Goal: Subscribe to service/newsletter

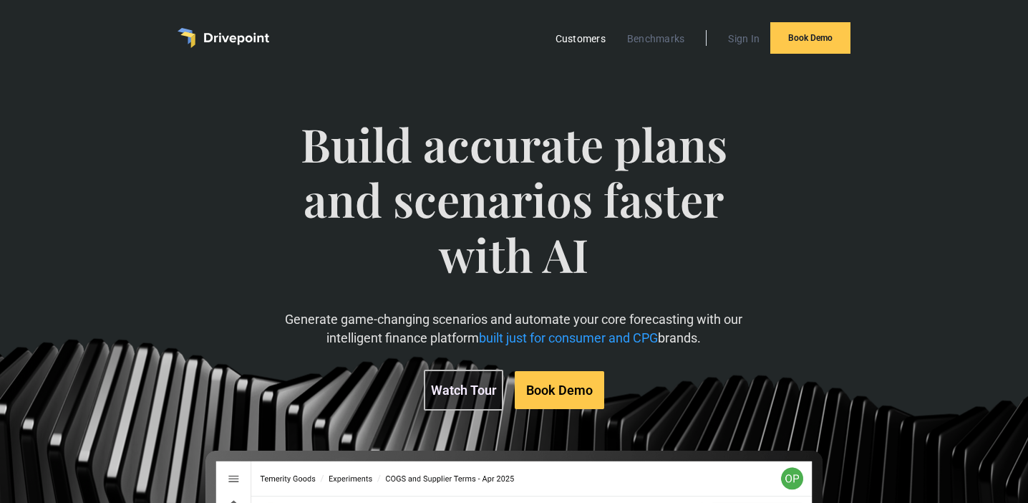
click at [586, 38] on link "Customers" at bounding box center [581, 38] width 64 height 19
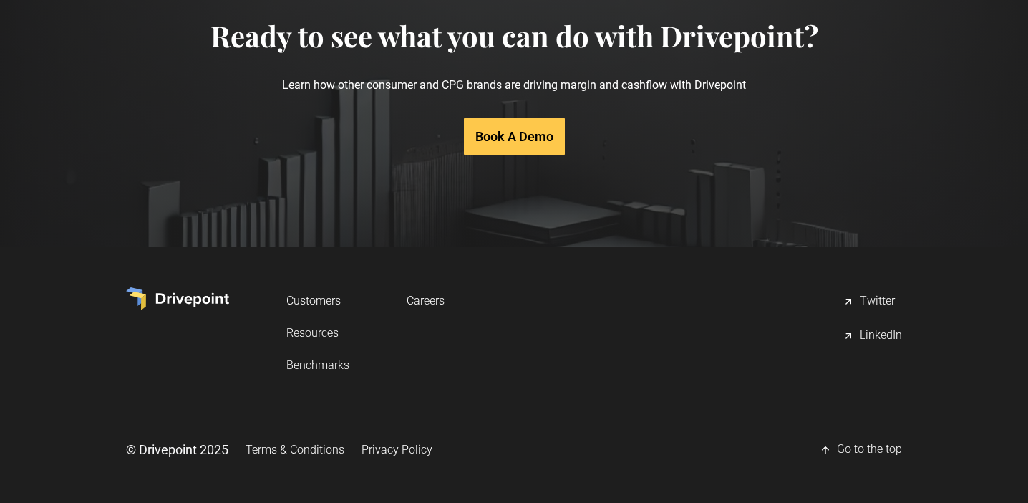
scroll to position [3000, 0]
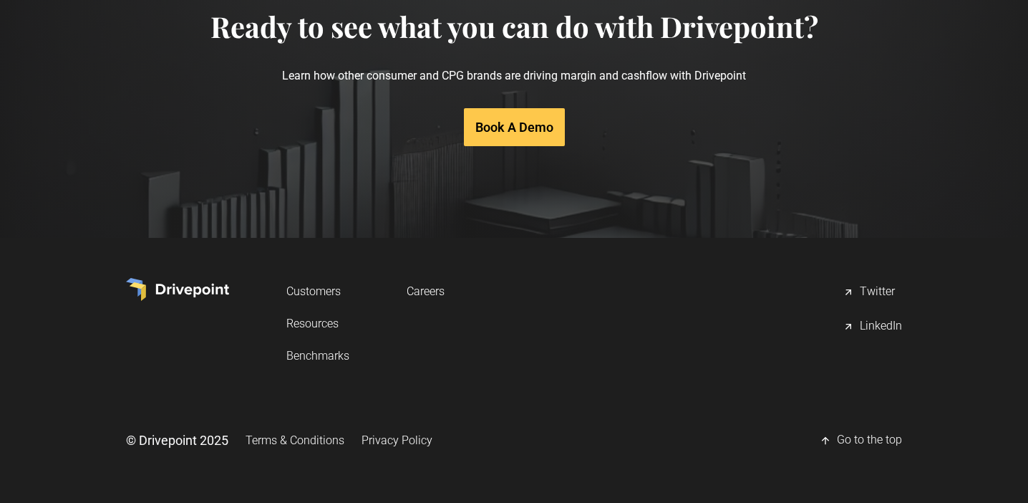
click at [331, 358] on link "Benchmarks" at bounding box center [317, 355] width 63 height 26
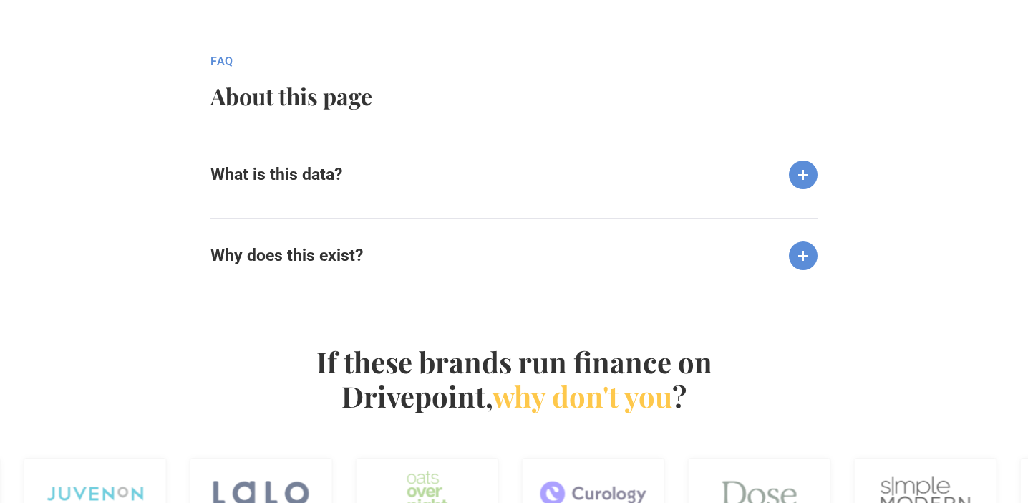
scroll to position [1498, 0]
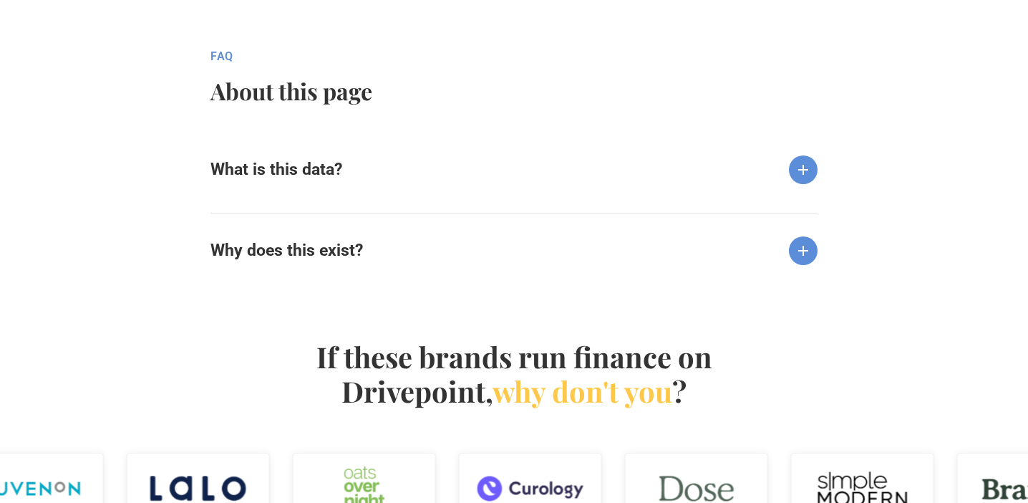
click at [298, 169] on h6 "What is this data?" at bounding box center [277, 170] width 132 height 20
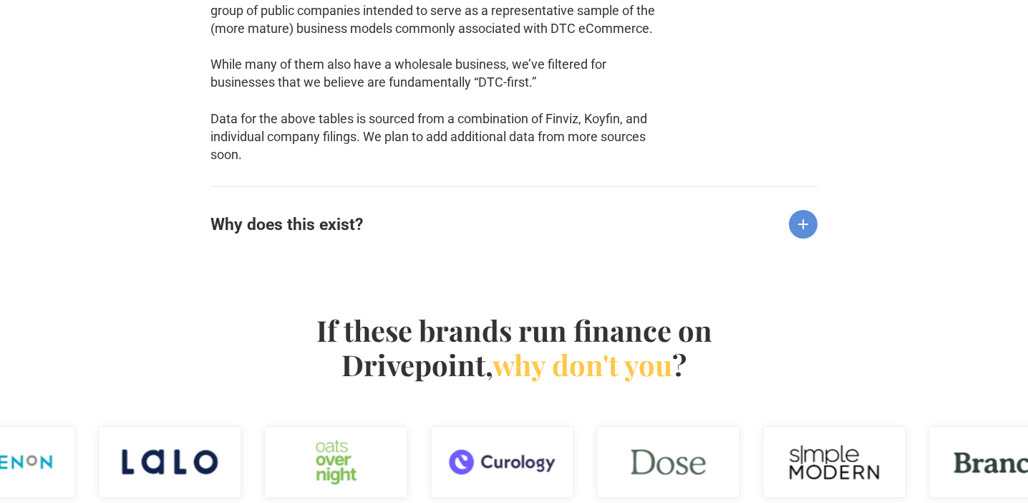
scroll to position [1781, 0]
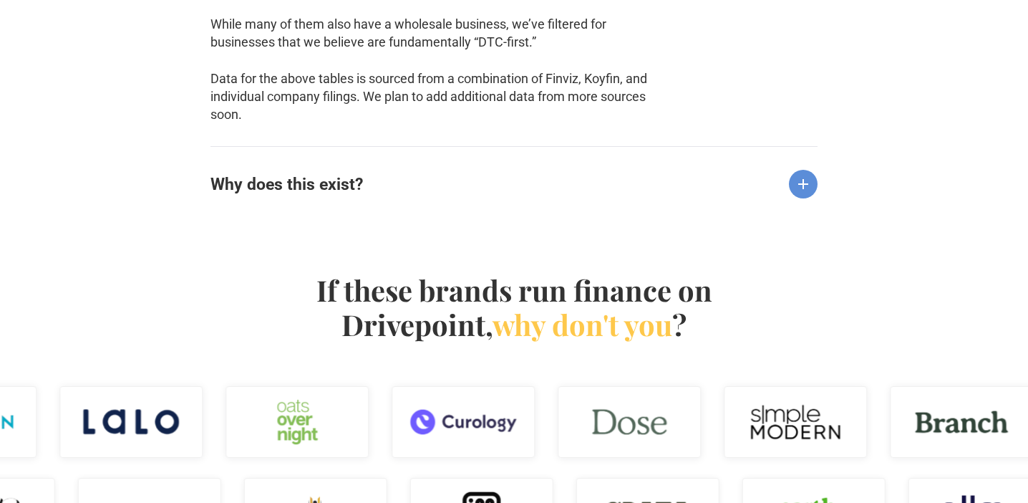
click at [246, 190] on h6 "Why does this exist?" at bounding box center [287, 185] width 153 height 20
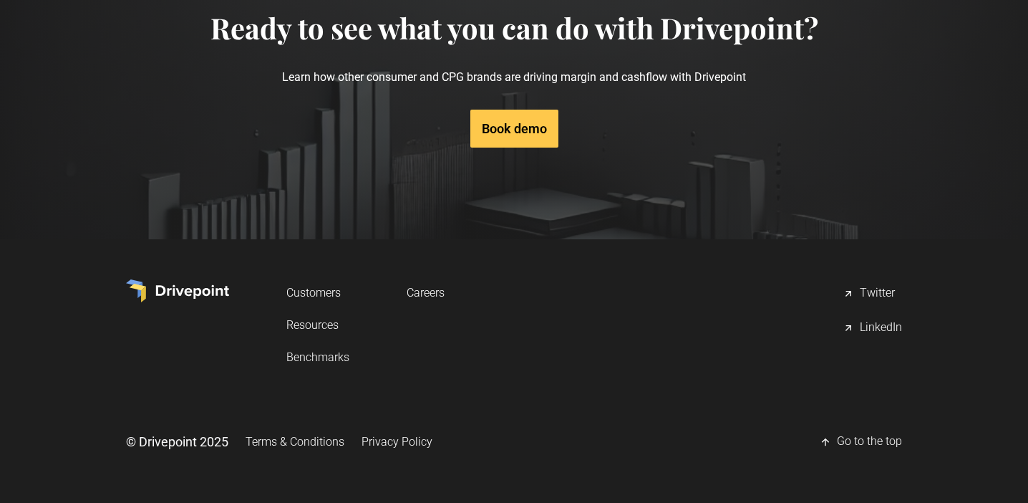
scroll to position [2814, 0]
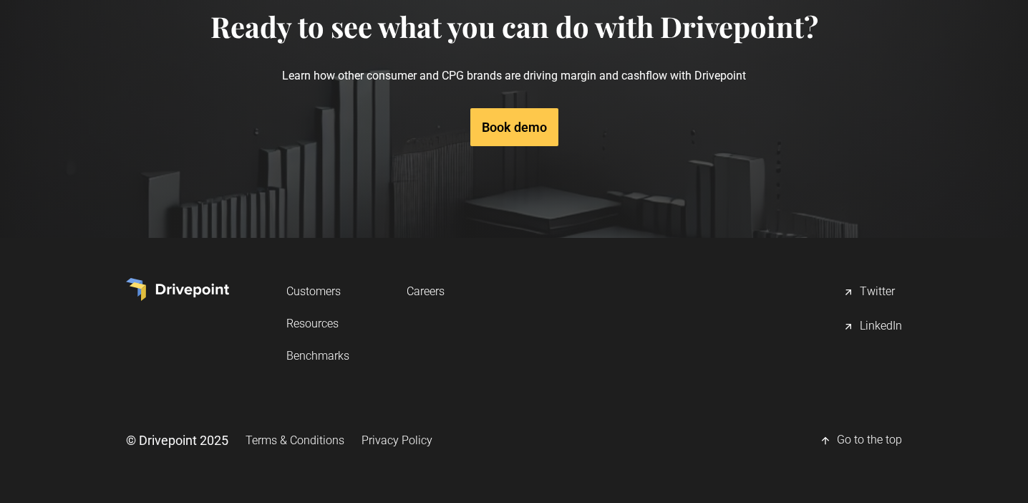
click at [318, 325] on link "Resources" at bounding box center [317, 323] width 63 height 26
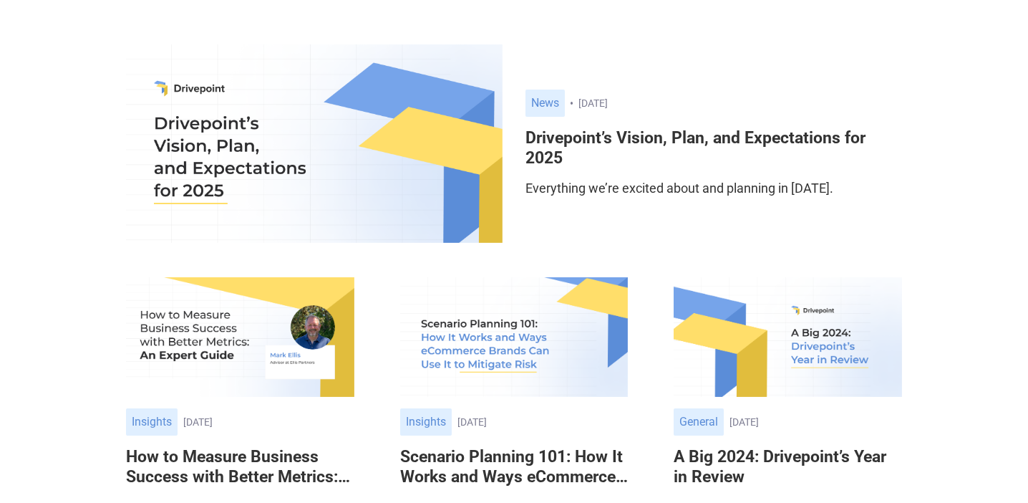
scroll to position [198, 0]
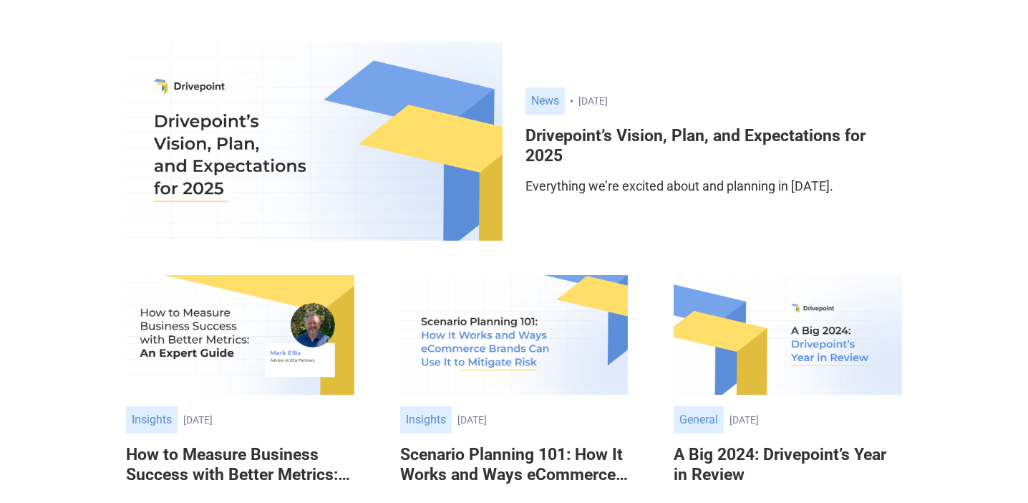
click at [550, 138] on h6 "Drivepoint’s Vision, Plan, and Expectations for 2025" at bounding box center [714, 145] width 377 height 39
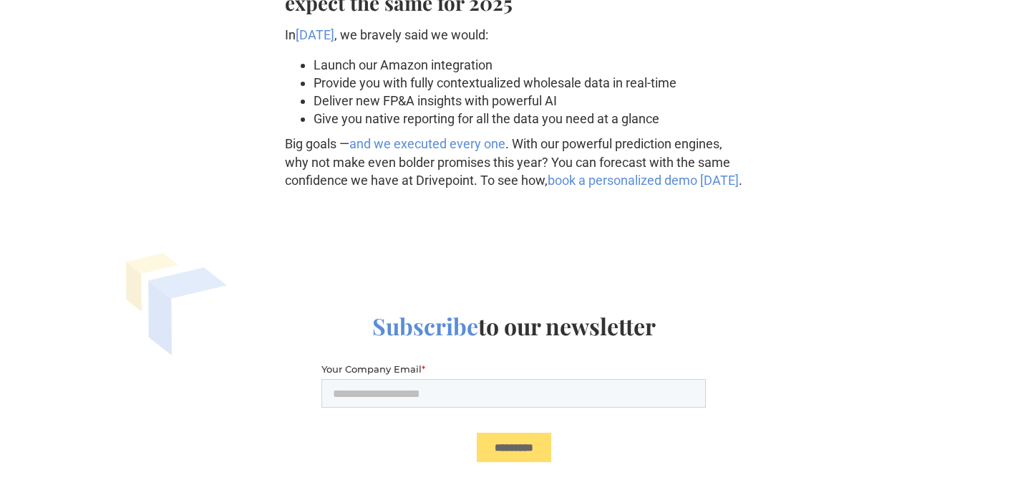
scroll to position [2075, 0]
click at [356, 397] on input "Your Company Email *" at bounding box center [514, 391] width 385 height 29
type input "**********"
click at [512, 456] on input "*********" at bounding box center [514, 445] width 74 height 29
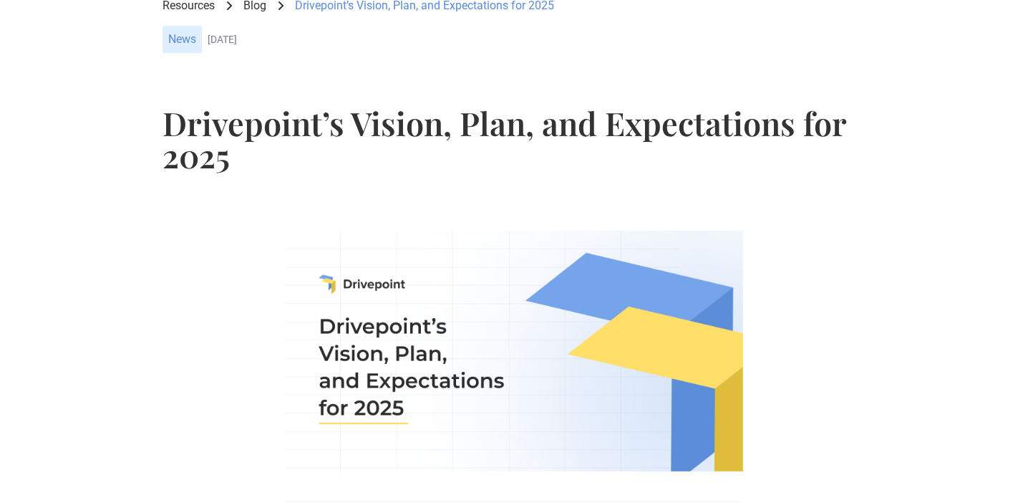
scroll to position [0, 0]
